Goal: Find specific page/section: Find specific page/section

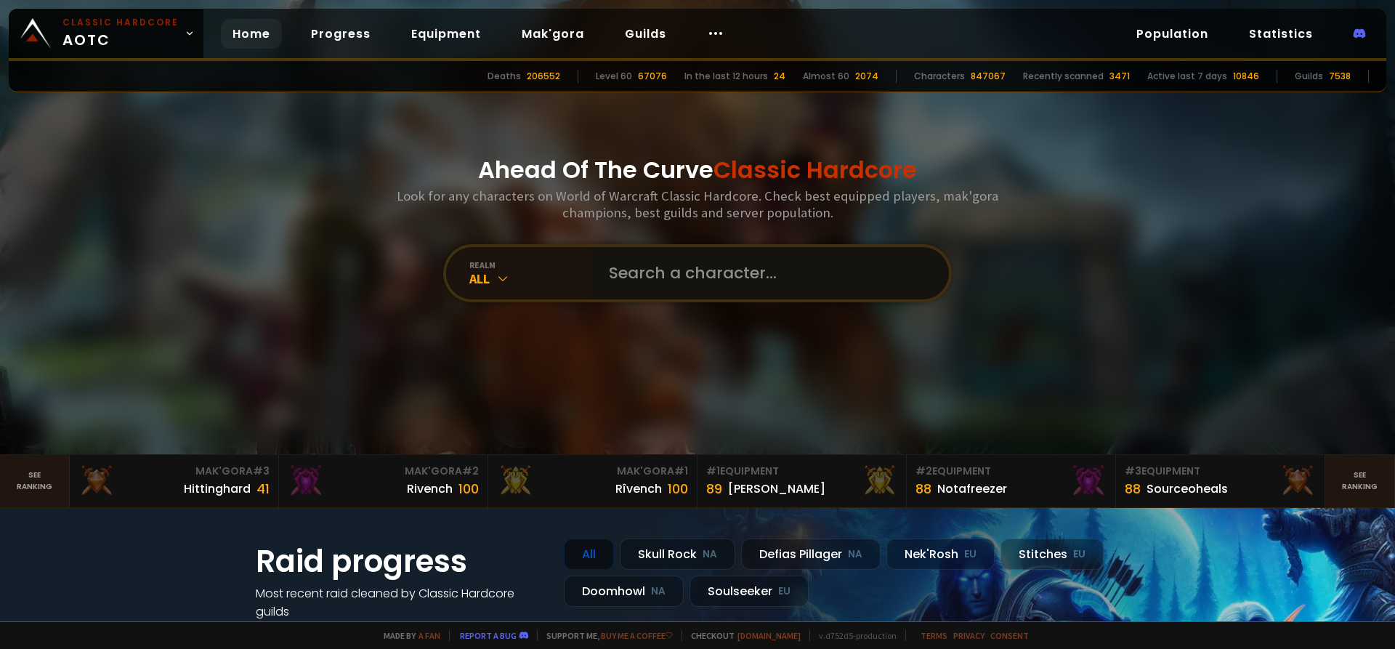
click at [692, 278] on input "text" at bounding box center [765, 273] width 331 height 52
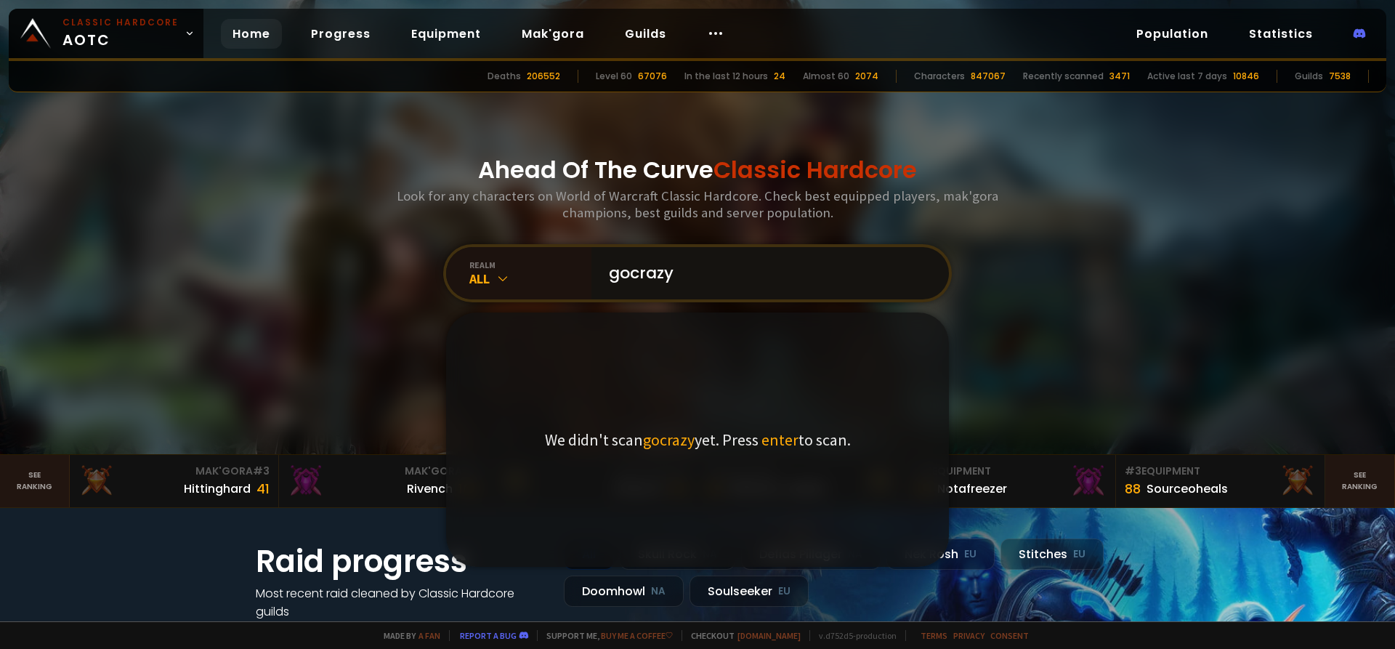
drag, startPoint x: 764, startPoint y: 284, endPoint x: 458, endPoint y: 302, distance: 306.4
click at [600, 288] on input "gocrazy" at bounding box center [765, 273] width 331 height 52
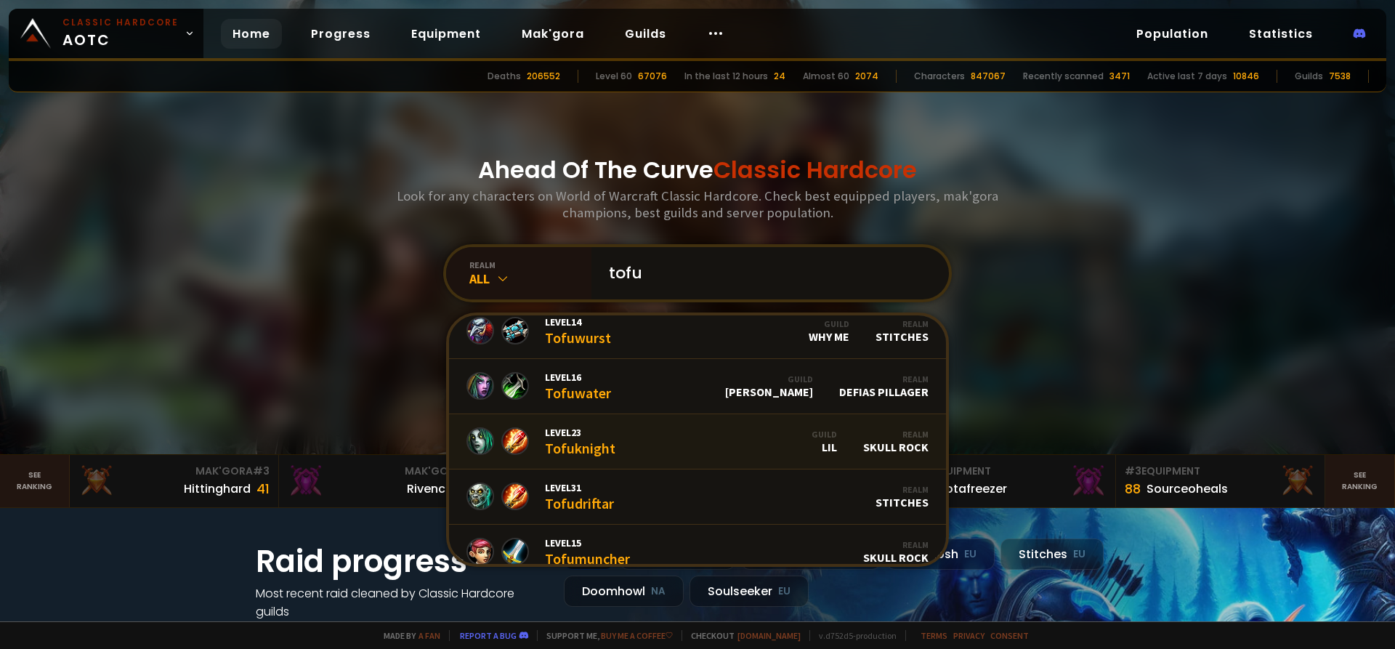
scroll to position [872, 0]
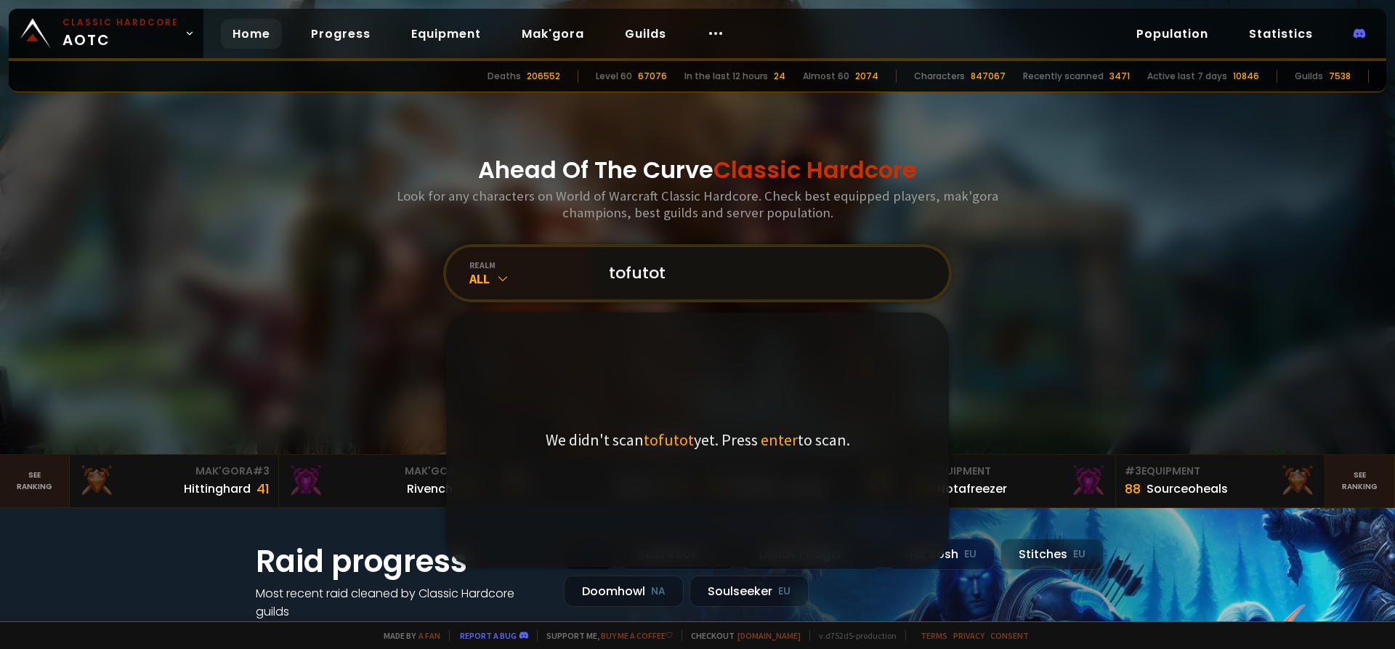
type input "tofutot"
click at [1087, 291] on div "Ahead Of The Curve Classic Hardcore Look for any characters on World of Warcraf…" at bounding box center [697, 227] width 875 height 454
click at [960, 159] on div "Ahead Of The Curve Classic Hardcore Look for any characters on World of Warcraf…" at bounding box center [697, 227] width 875 height 454
click at [329, 35] on link "Progress" at bounding box center [340, 34] width 83 height 30
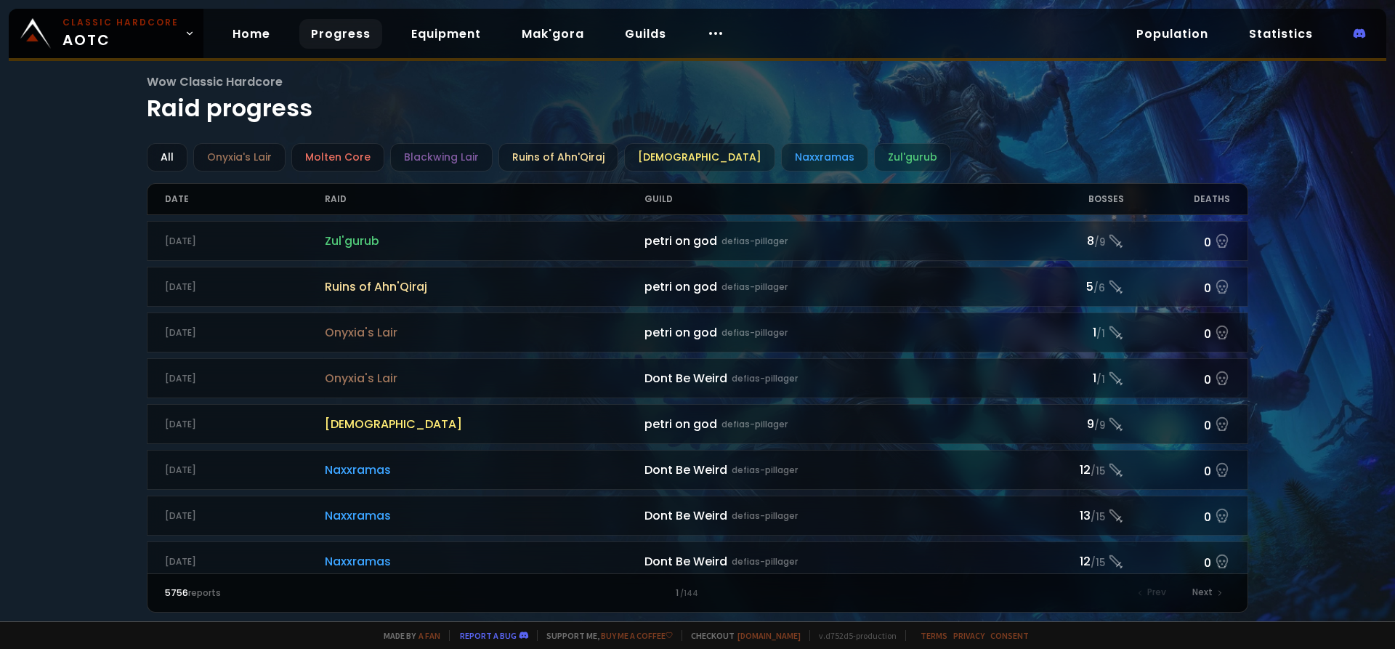
click at [280, 31] on div "Home Progress Equipment Mak'gora Guilds" at bounding box center [478, 33] width 550 height 47
click at [264, 32] on link "Home" at bounding box center [251, 34] width 61 height 30
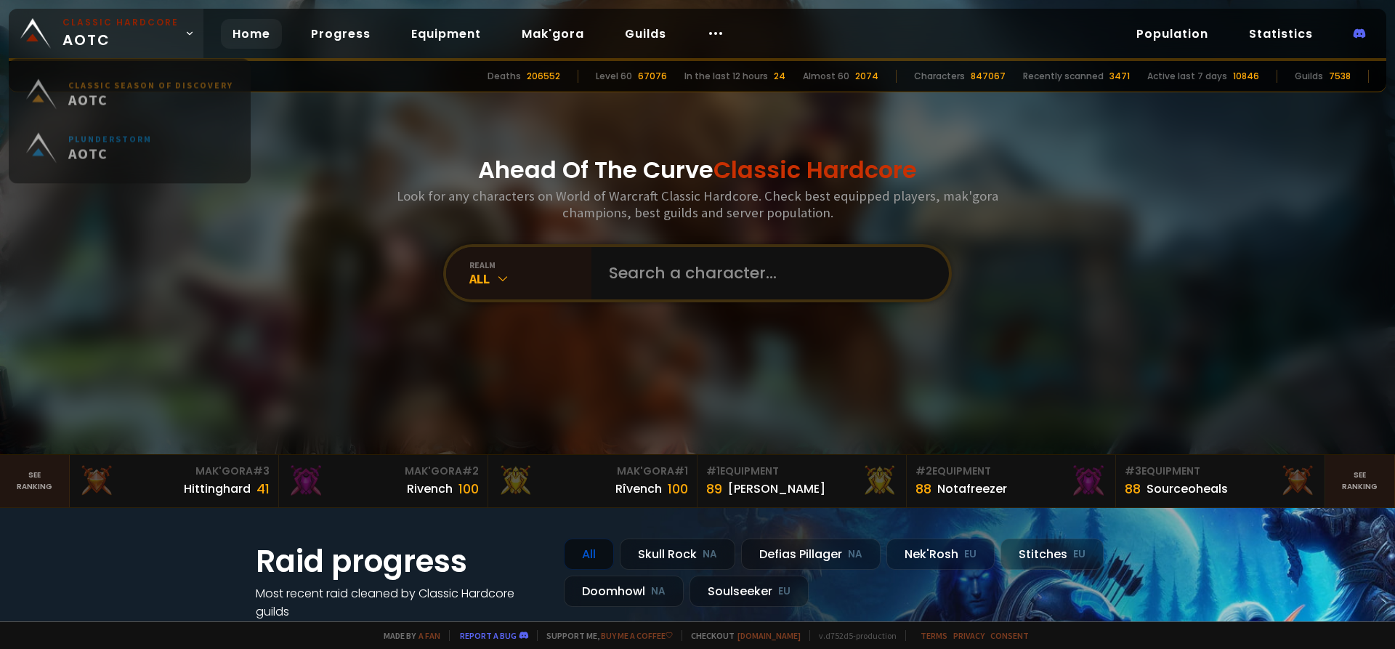
click at [150, 41] on span "Classic Hardcore AOTC" at bounding box center [120, 33] width 116 height 35
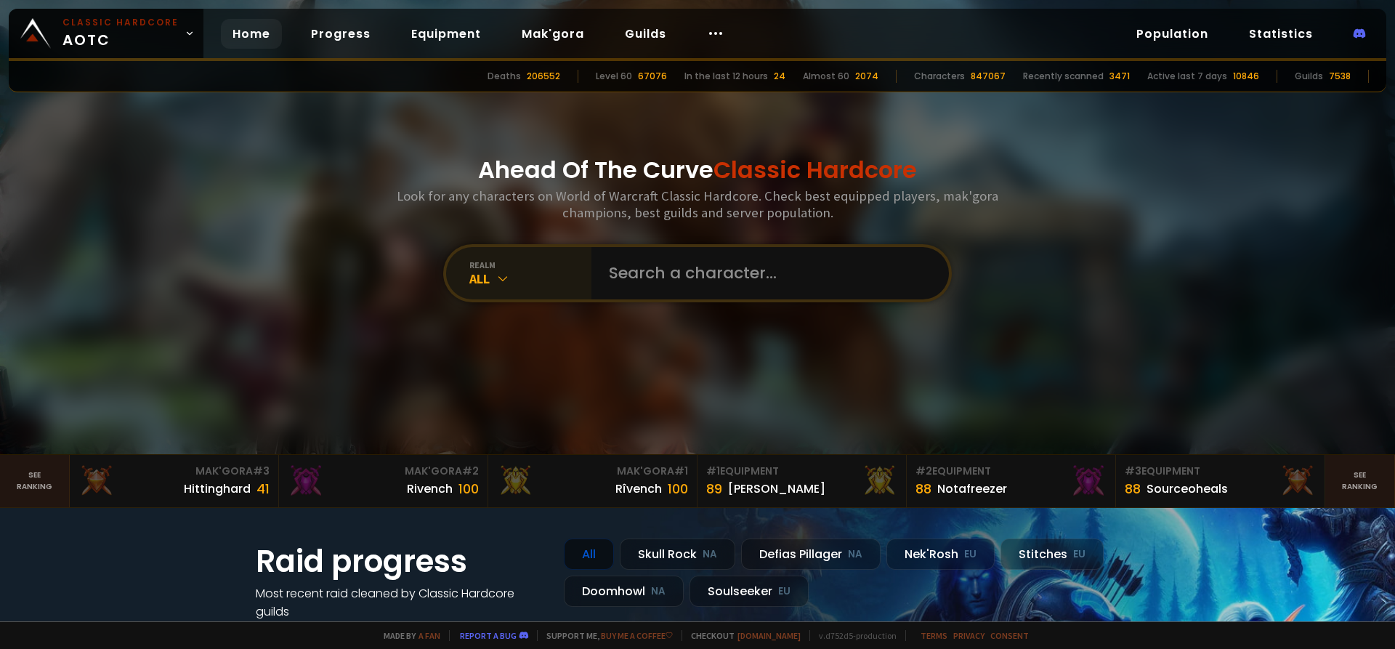
click at [511, 268] on div "realm" at bounding box center [530, 264] width 122 height 11
click at [730, 400] on div "Ahead Of The Curve Classic Hardcore Look for any characters on World of Warcraf…" at bounding box center [697, 227] width 875 height 454
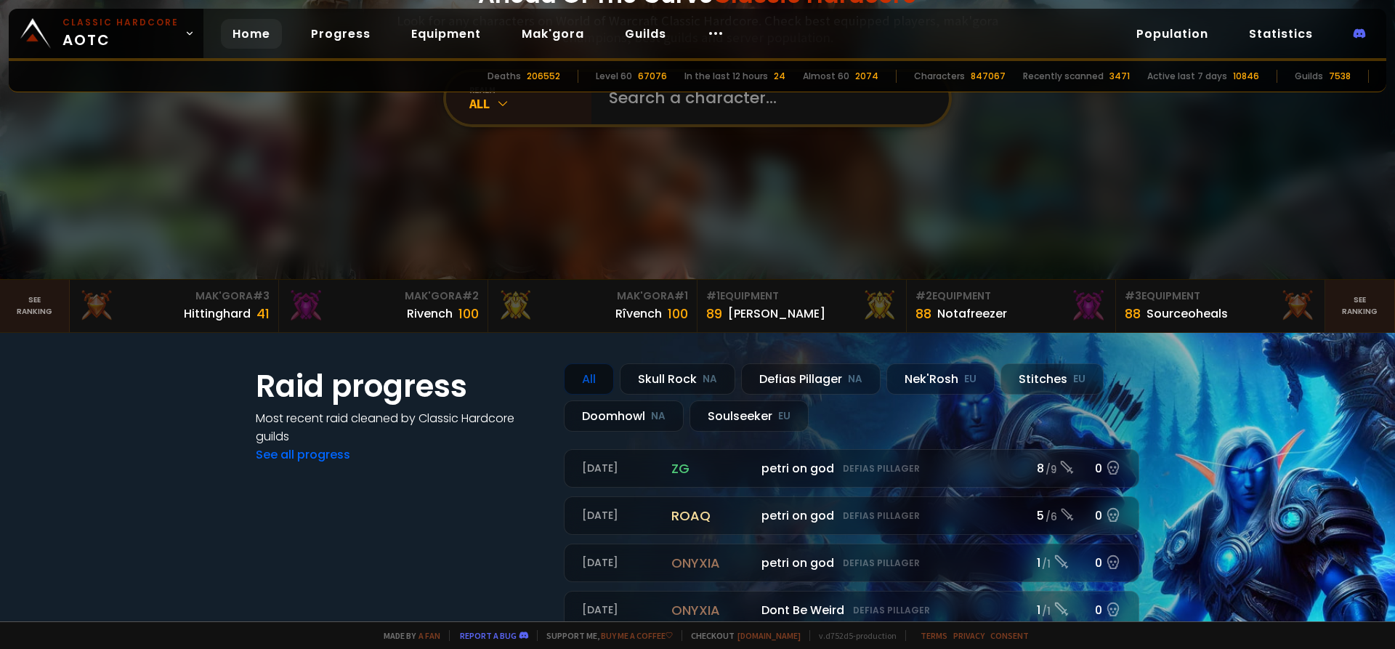
scroll to position [174, 0]
click at [623, 422] on div "Doomhowl NA" at bounding box center [624, 416] width 120 height 31
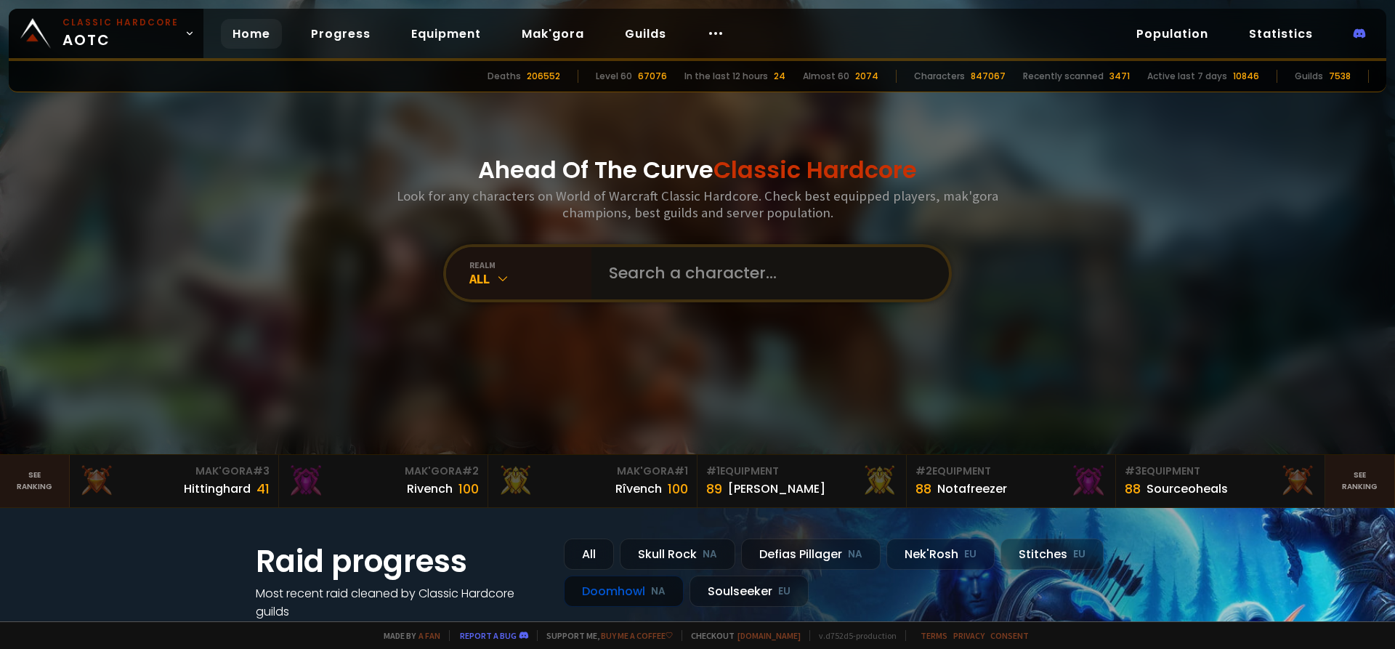
click at [695, 280] on input "text" at bounding box center [765, 273] width 331 height 52
